Goal: Transaction & Acquisition: Purchase product/service

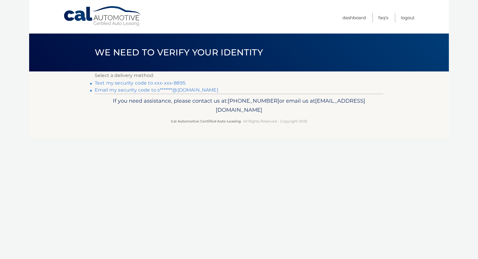
click at [162, 83] on link "Text my security code to xxx-xxx-8895" at bounding box center [140, 83] width 91 height 6
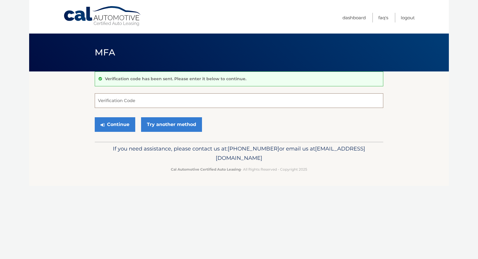
click at [159, 100] on input "Verification Code" at bounding box center [239, 100] width 289 height 15
type input "935733"
click at [117, 122] on button "Continue" at bounding box center [115, 124] width 41 height 15
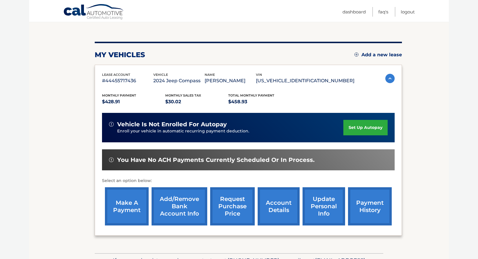
scroll to position [57, 0]
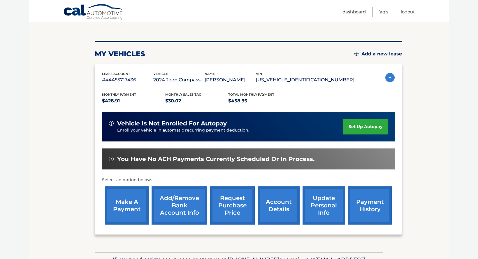
click at [129, 209] on link "make a payment" at bounding box center [127, 205] width 44 height 38
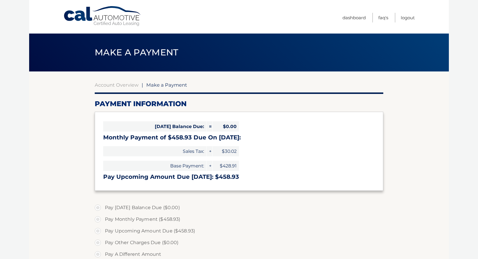
select select "ODkxMjczZjAtNjNkYS00M2YwLWJiYjAtMmZhYWZjYzgwZDhj"
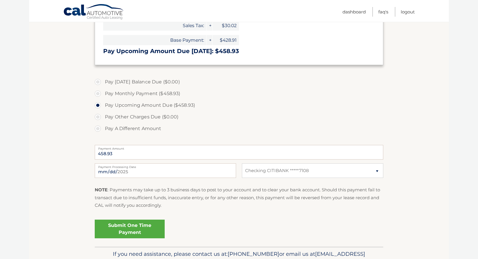
scroll to position [126, 0]
click at [128, 230] on link "Submit One Time Payment" at bounding box center [130, 228] width 70 height 19
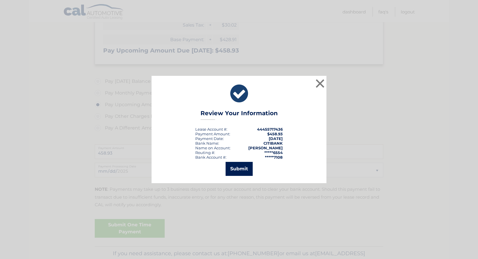
click at [244, 166] on button "Submit" at bounding box center [239, 169] width 27 height 14
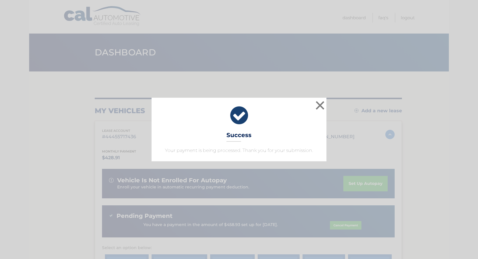
click at [323, 106] on button "×" at bounding box center [320, 105] width 12 height 12
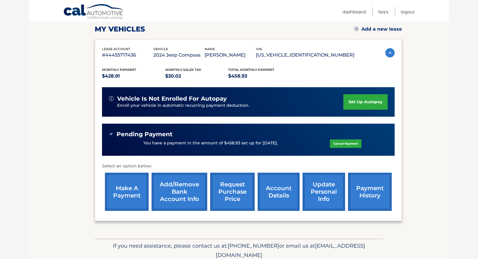
scroll to position [86, 0]
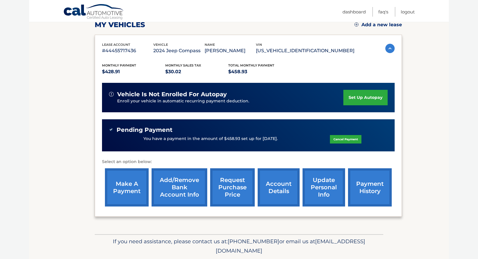
click at [285, 183] on link "account details" at bounding box center [279, 187] width 42 height 38
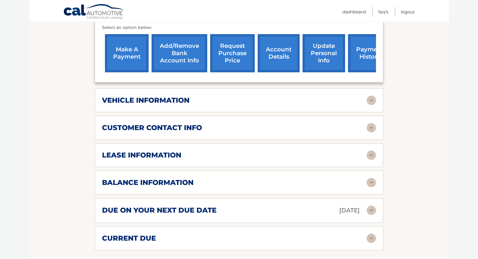
scroll to position [237, 0]
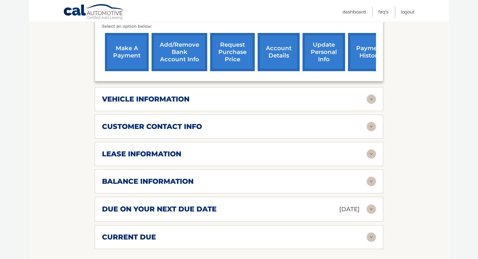
click at [237, 150] on div "lease information" at bounding box center [234, 154] width 265 height 9
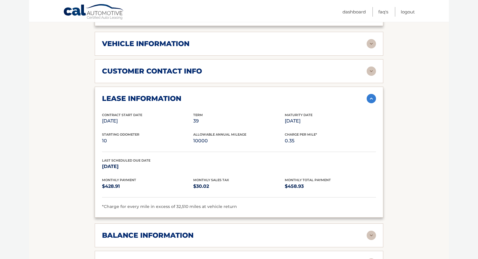
scroll to position [291, 0]
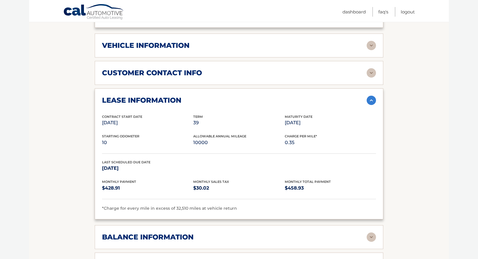
click at [267, 233] on div "balance information" at bounding box center [234, 237] width 265 height 9
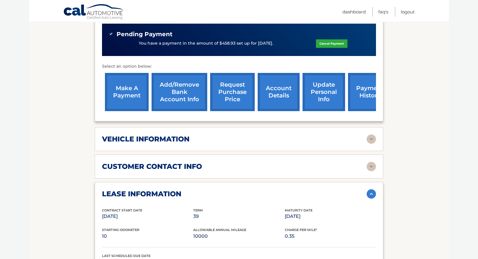
scroll to position [197, 0]
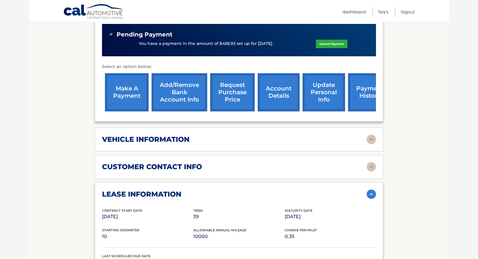
click at [259, 162] on div "customer contact info" at bounding box center [234, 166] width 265 height 9
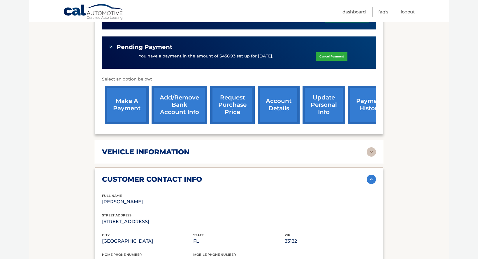
scroll to position [181, 0]
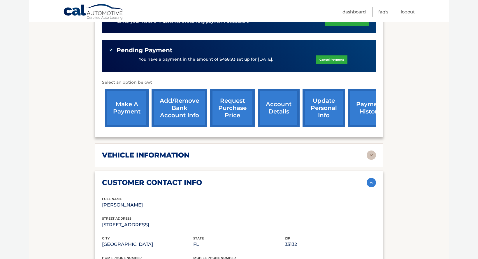
click at [261, 151] on div "vehicle information" at bounding box center [239, 155] width 274 height 9
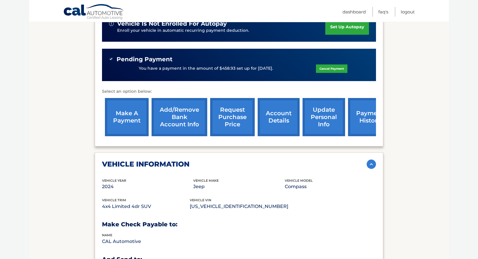
scroll to position [172, 0]
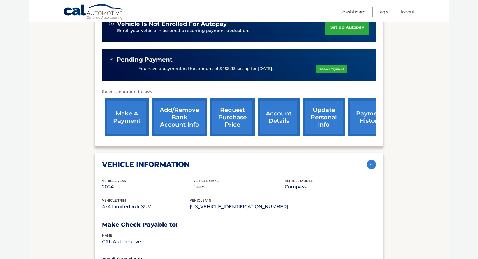
click at [270, 112] on link "account details" at bounding box center [279, 117] width 42 height 38
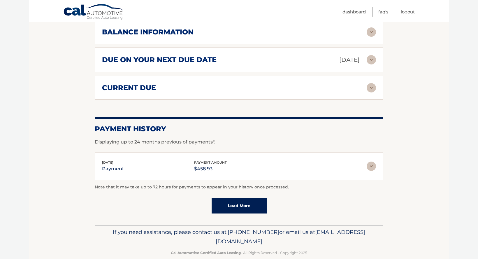
scroll to position [386, 0]
click at [383, 12] on link "FAQ's" at bounding box center [384, 12] width 10 height 10
